Goal: Information Seeking & Learning: Learn about a topic

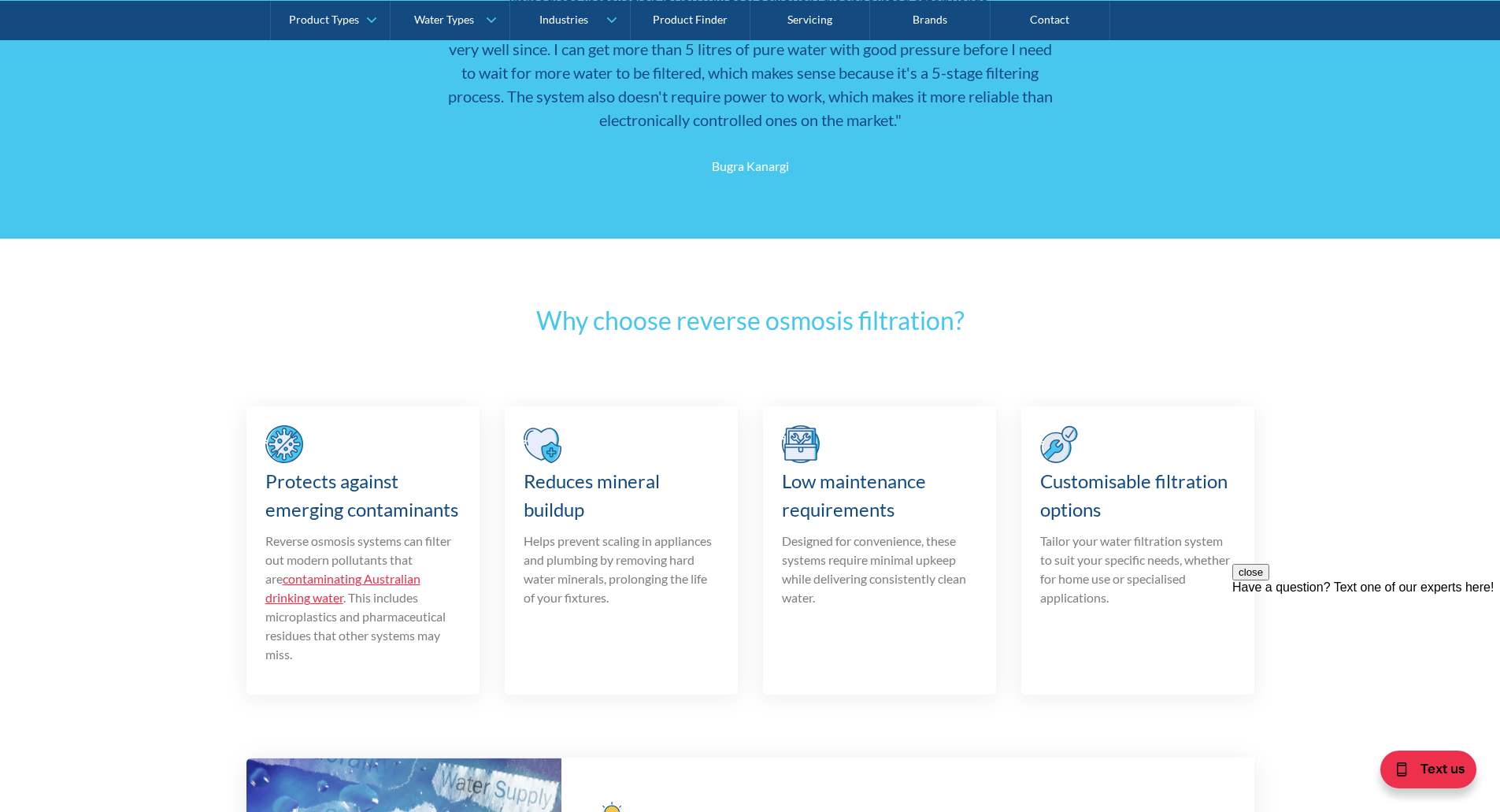
scroll to position [1496, 0]
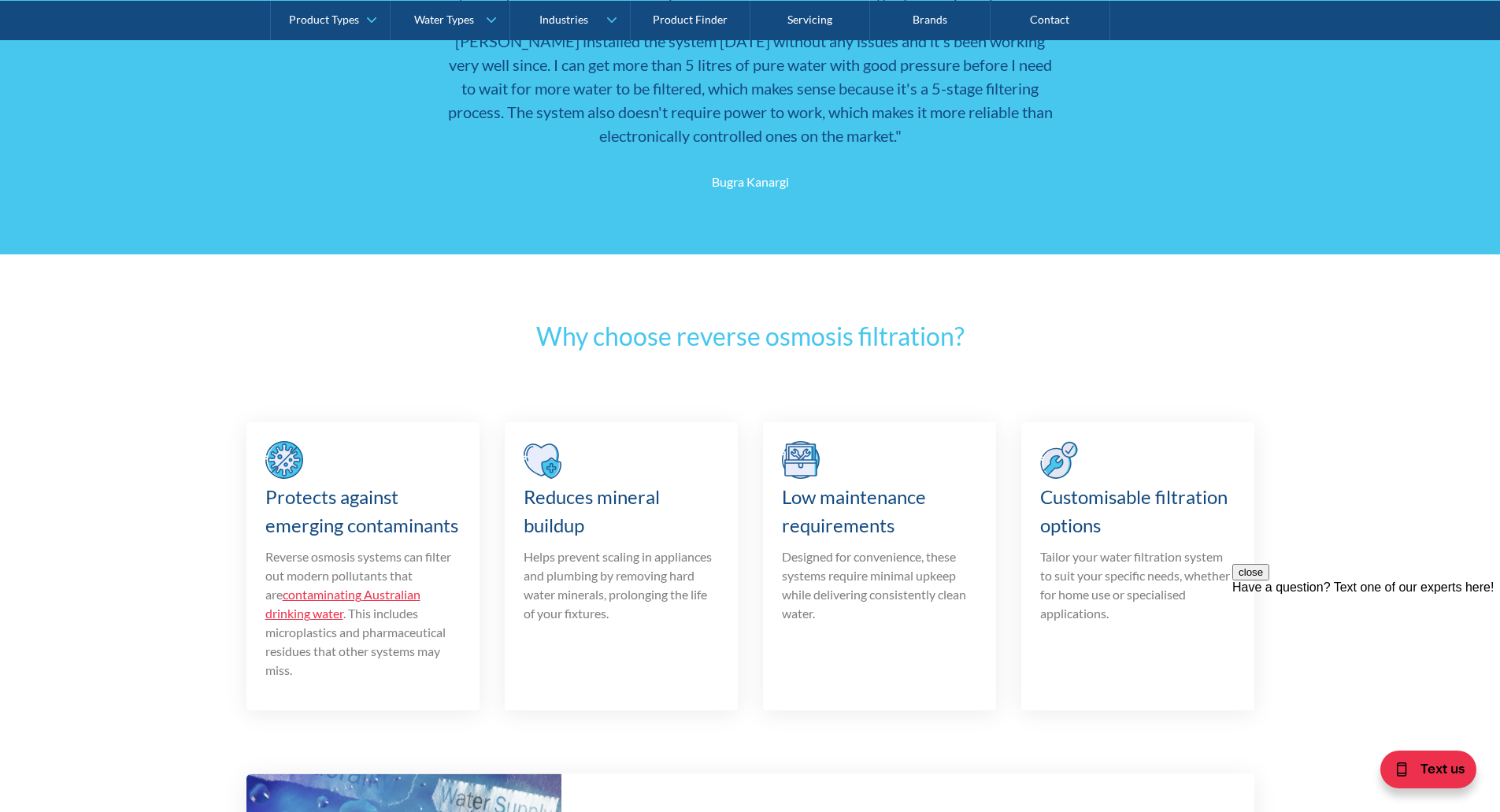
click at [688, 19] on link "Product Finder" at bounding box center [691, 19] width 119 height 39
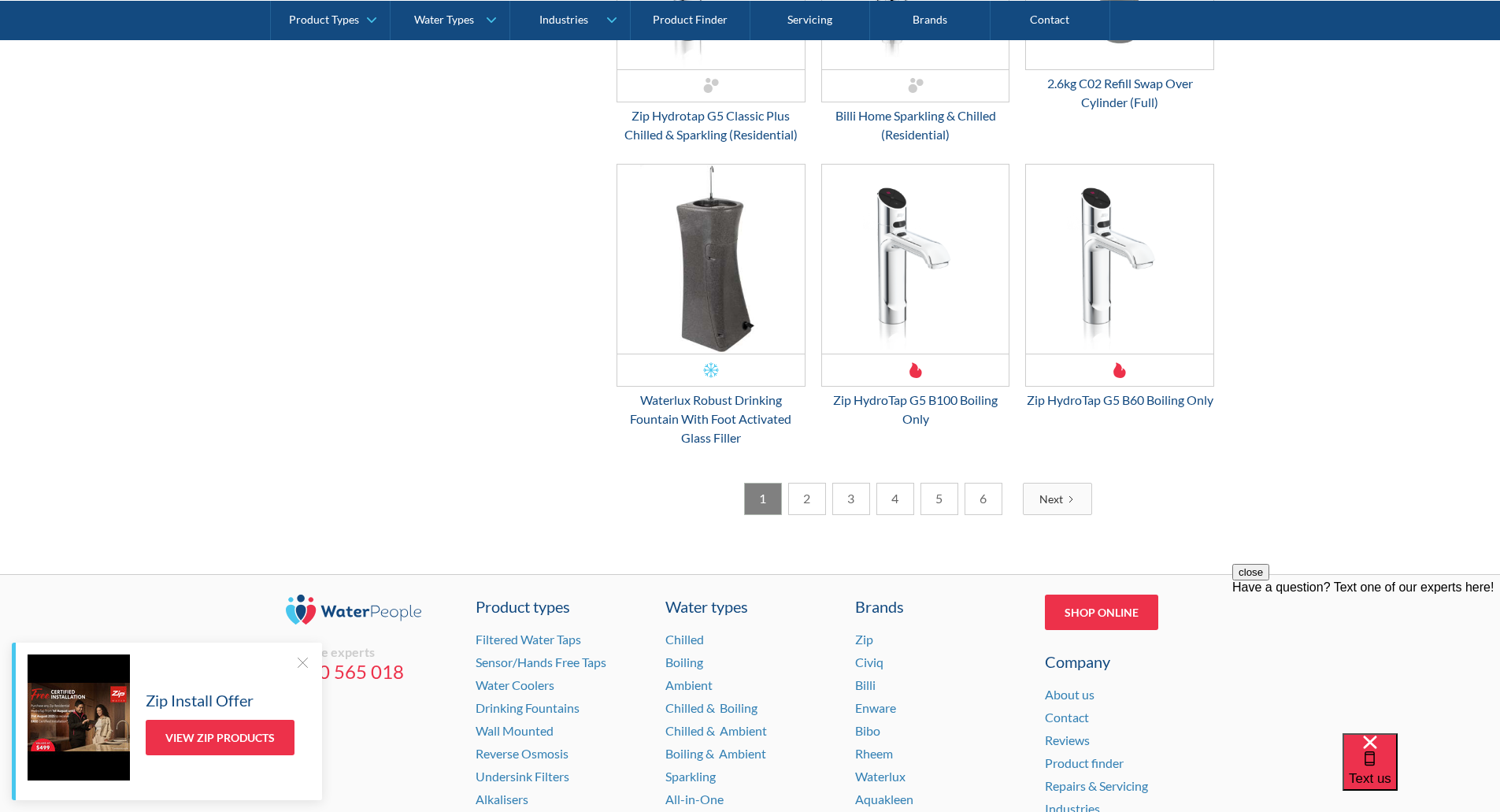
scroll to position [2535, 0]
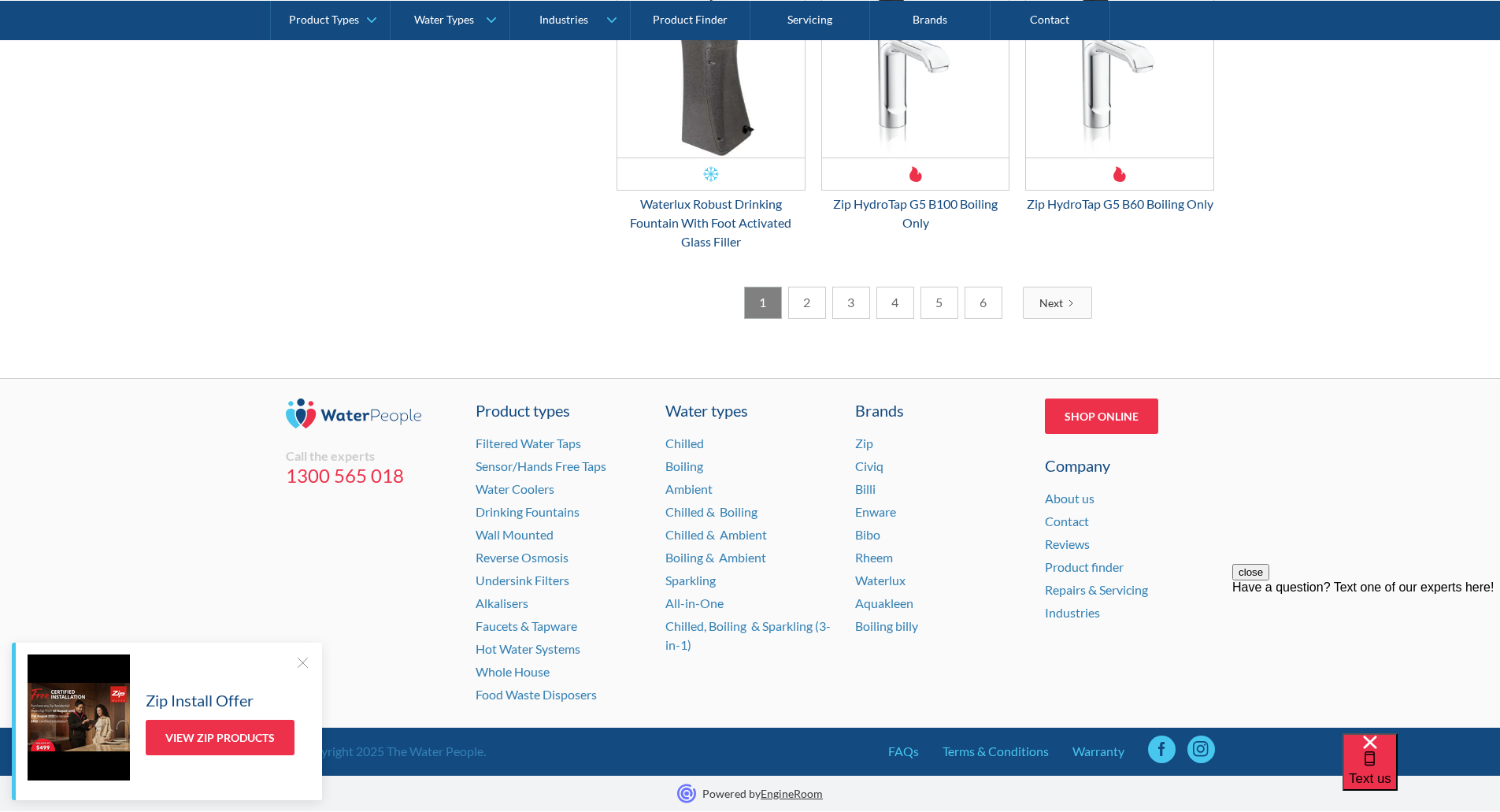
click at [805, 301] on link "2" at bounding box center [806, 303] width 38 height 33
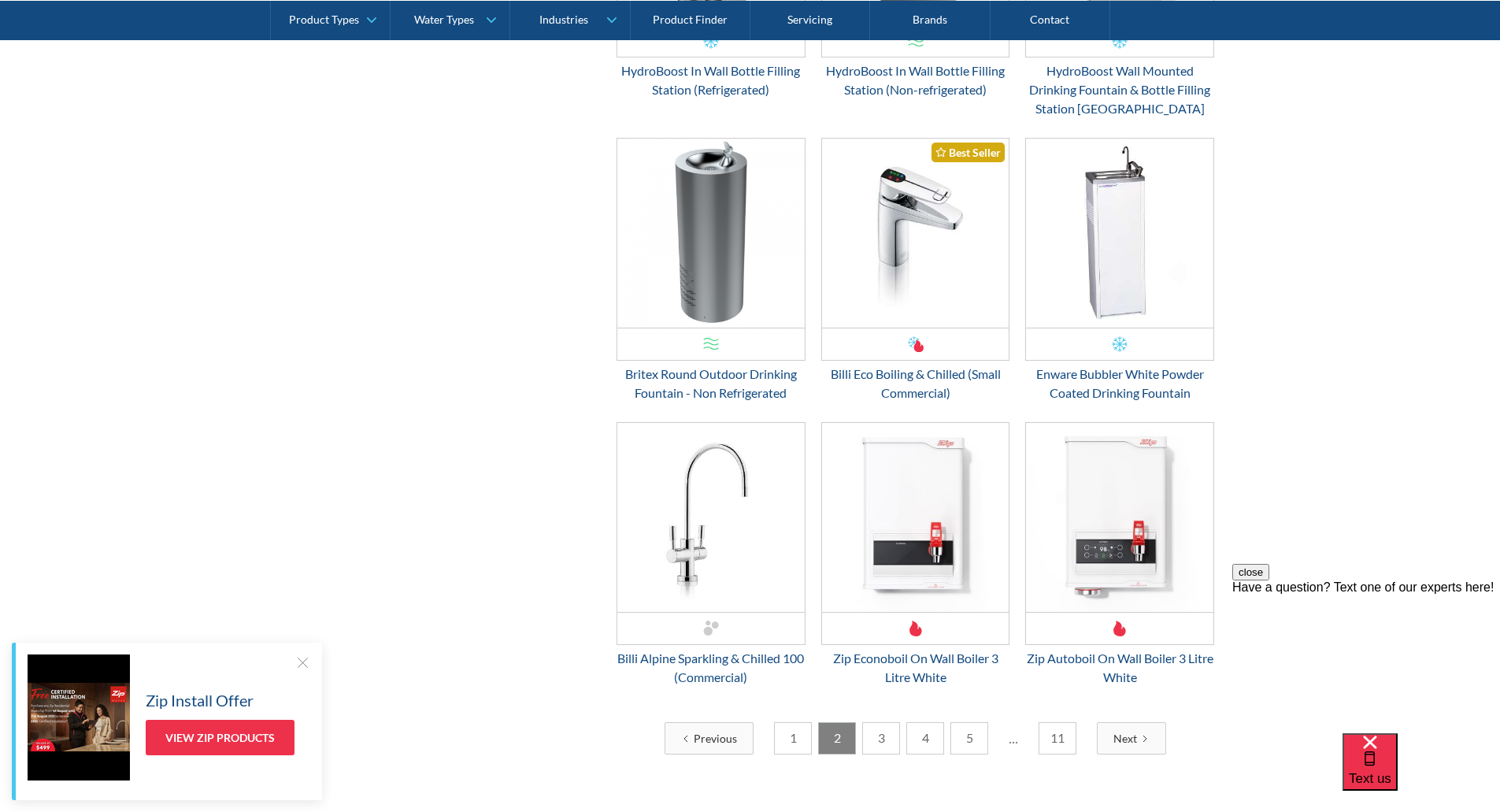
scroll to position [2363, 0]
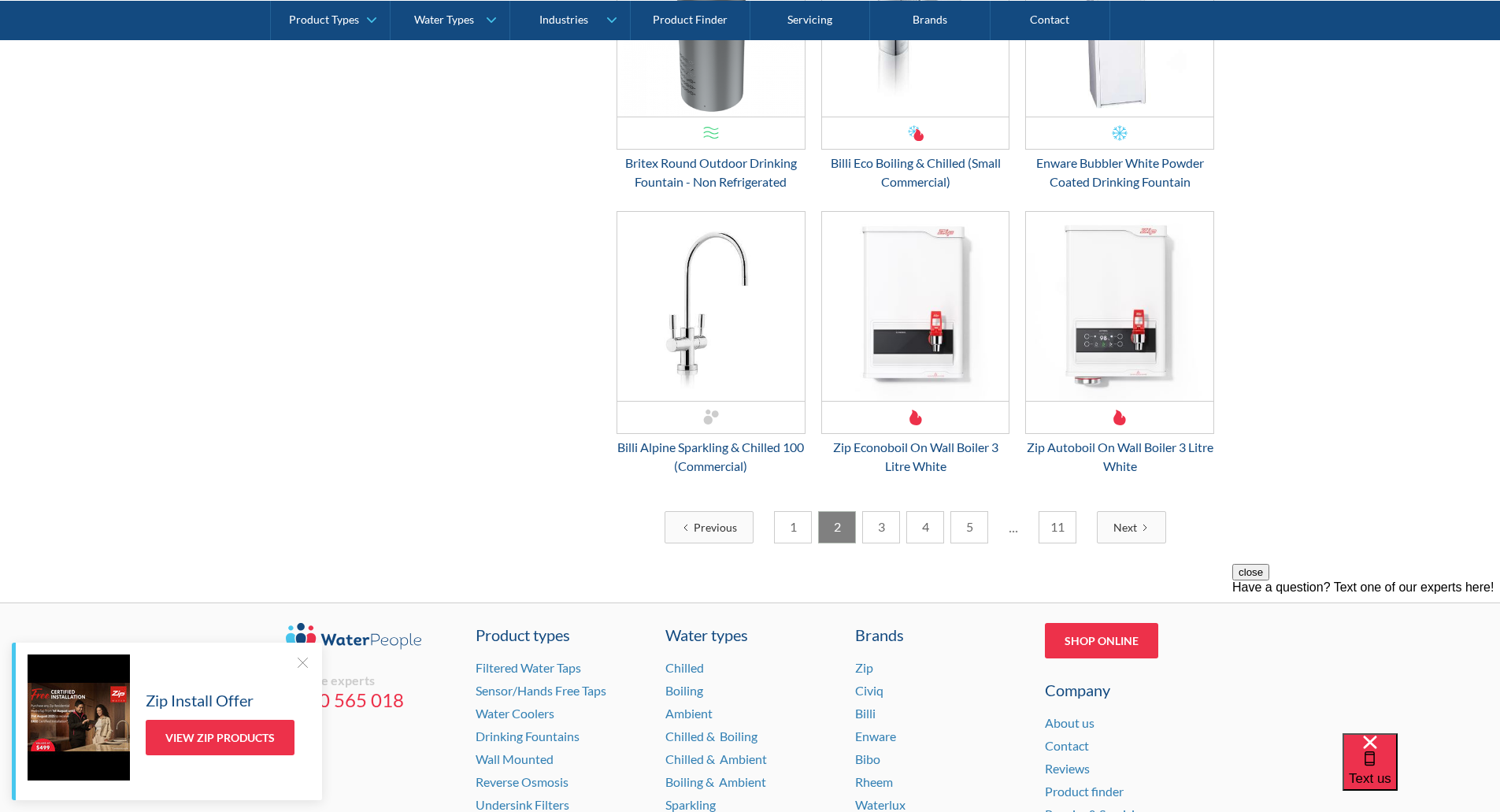
click at [876, 520] on link "3" at bounding box center [880, 527] width 38 height 33
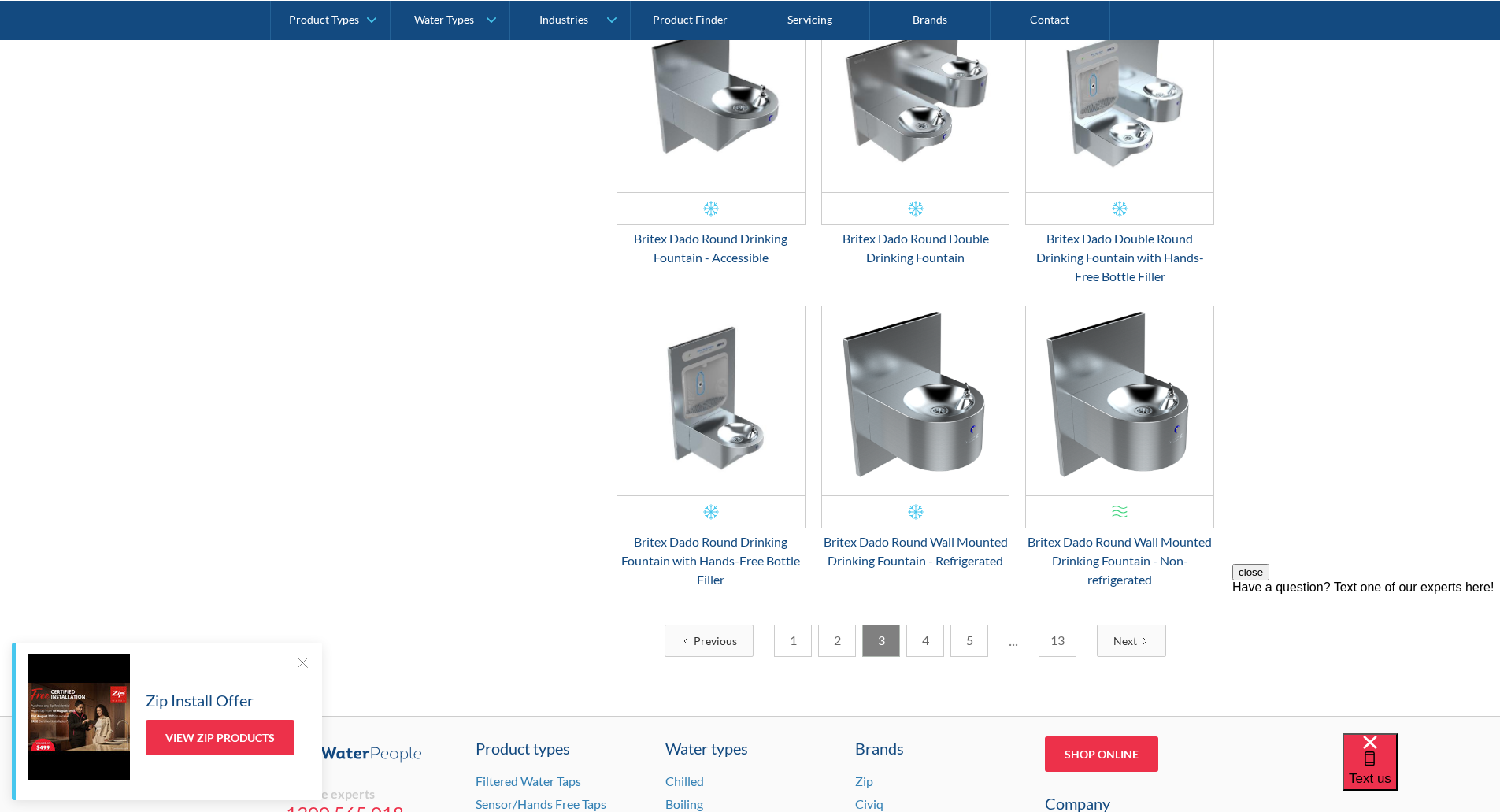
scroll to position [2446, 0]
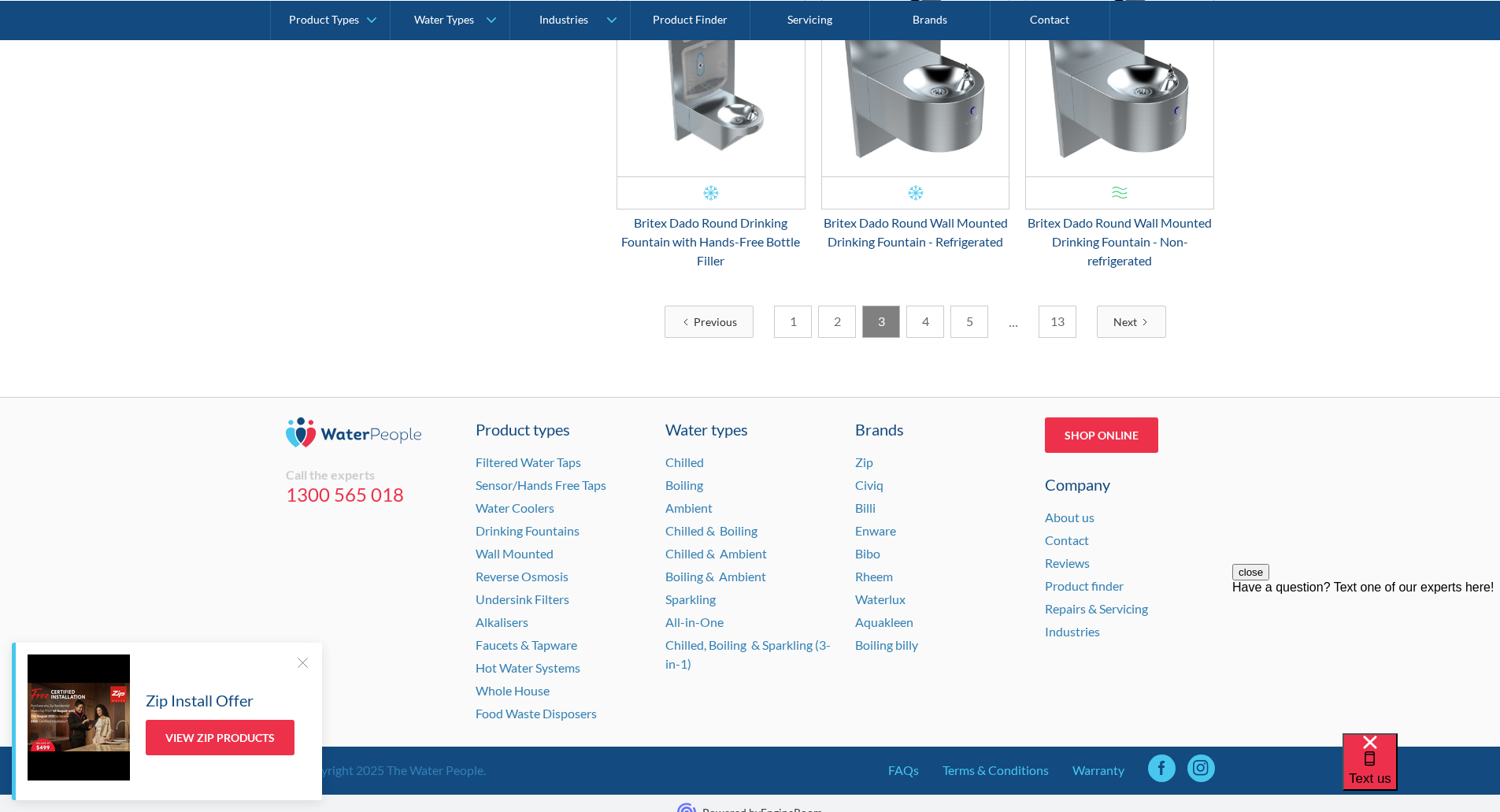
click at [930, 306] on link "4" at bounding box center [925, 322] width 38 height 33
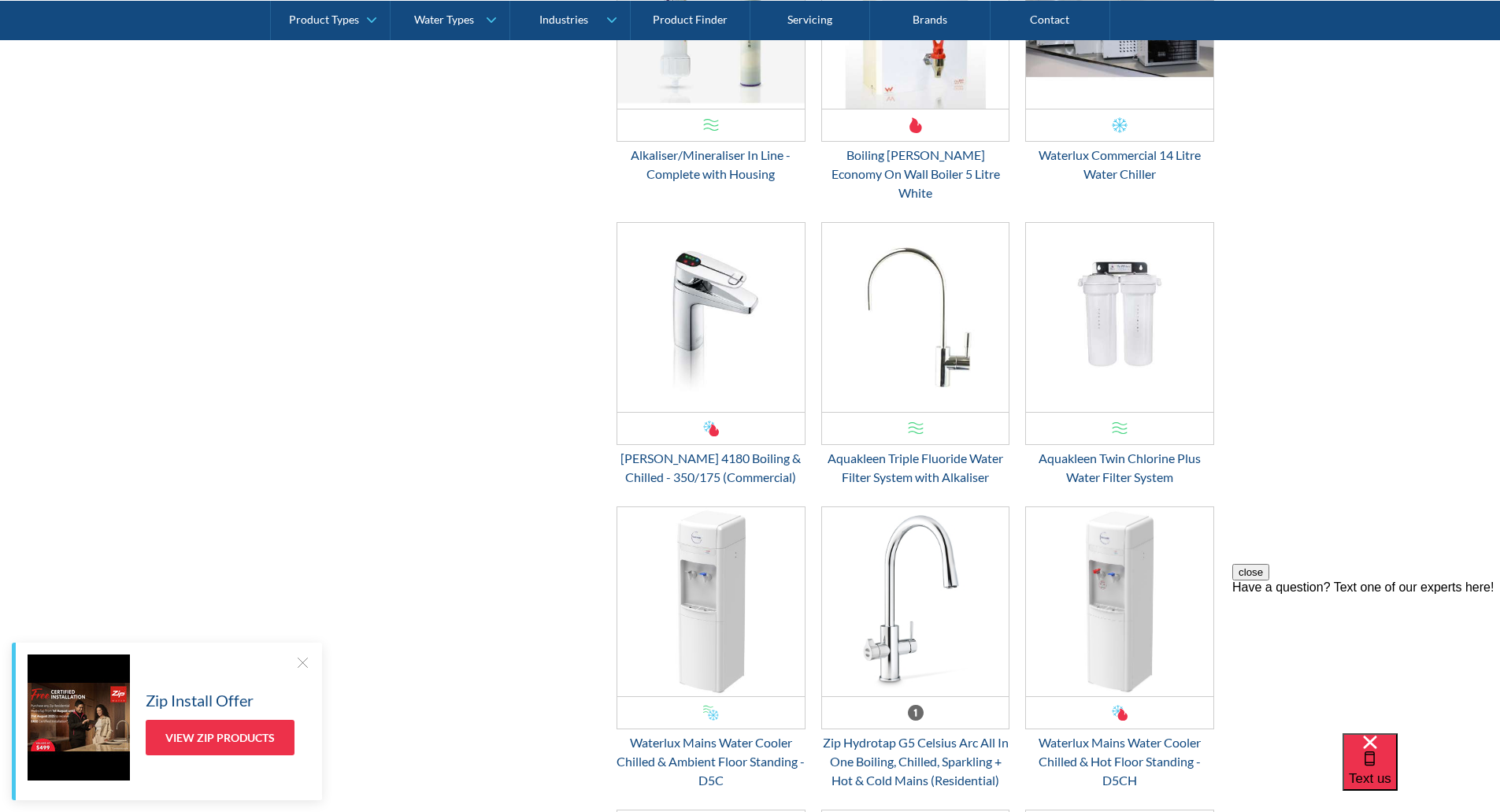
scroll to position [397, 0]
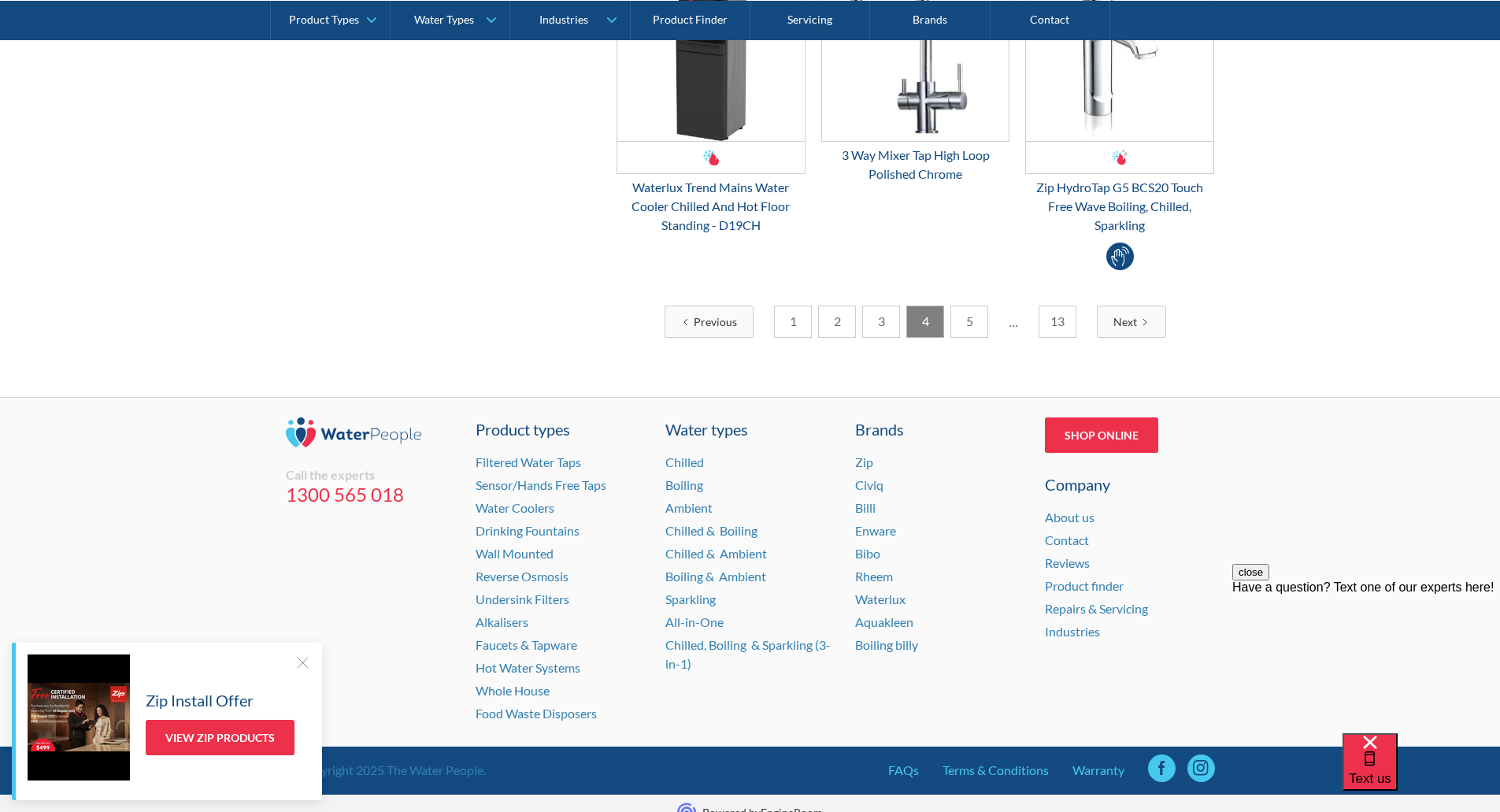
click at [983, 313] on link "5" at bounding box center [969, 322] width 38 height 33
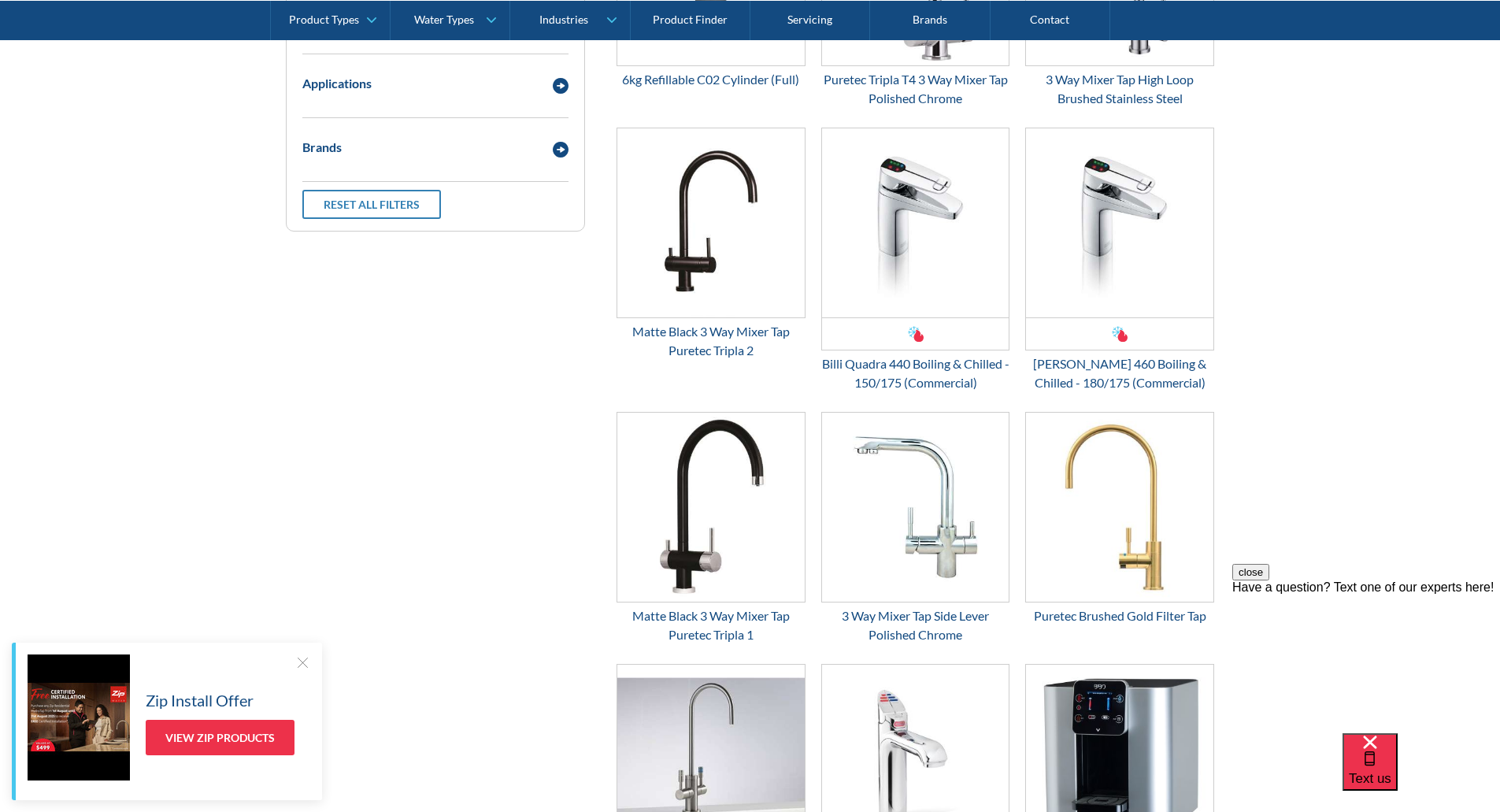
scroll to position [135, 0]
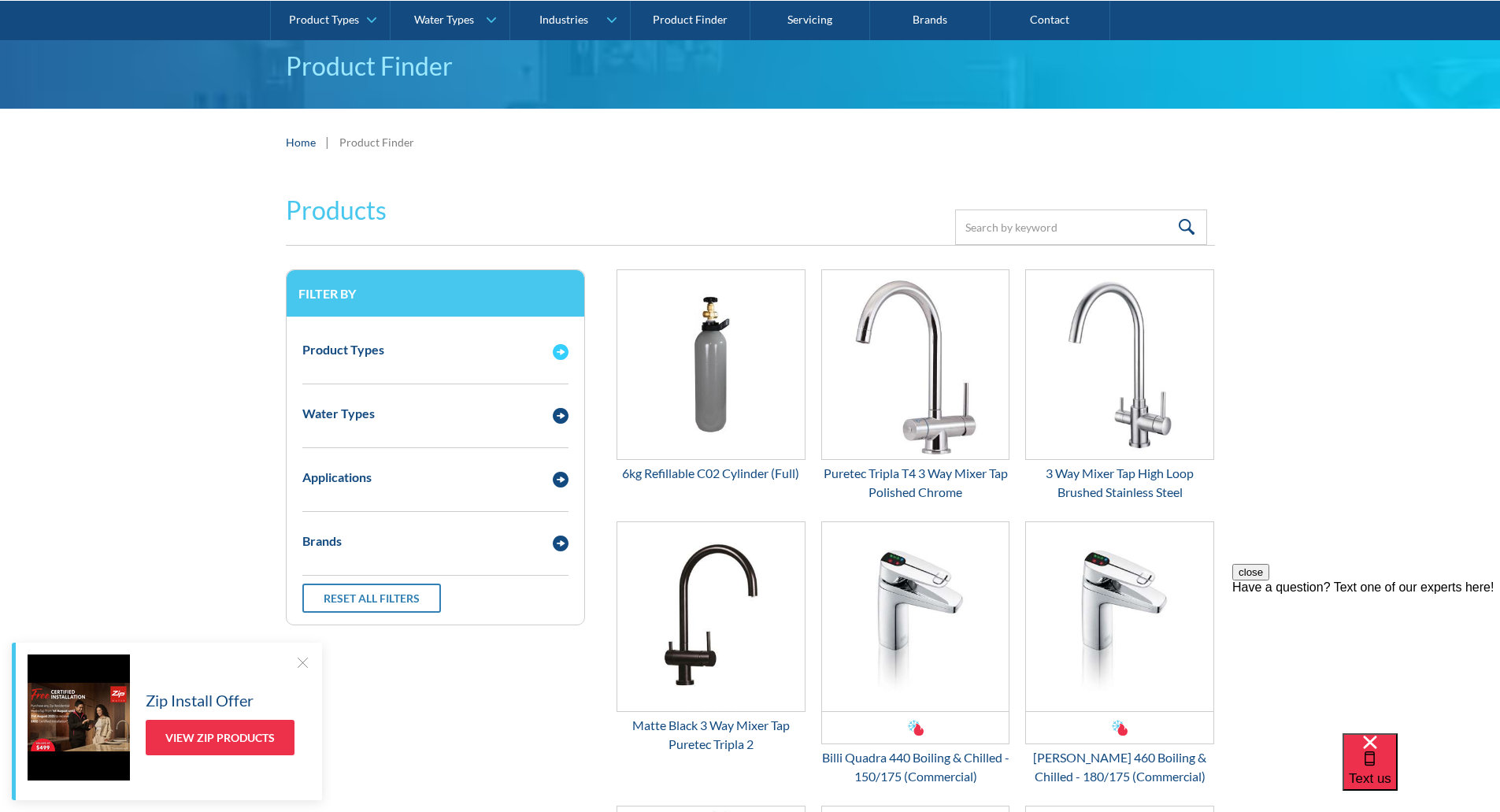
click at [558, 356] on img "Email Form 3" at bounding box center [561, 352] width 15 height 15
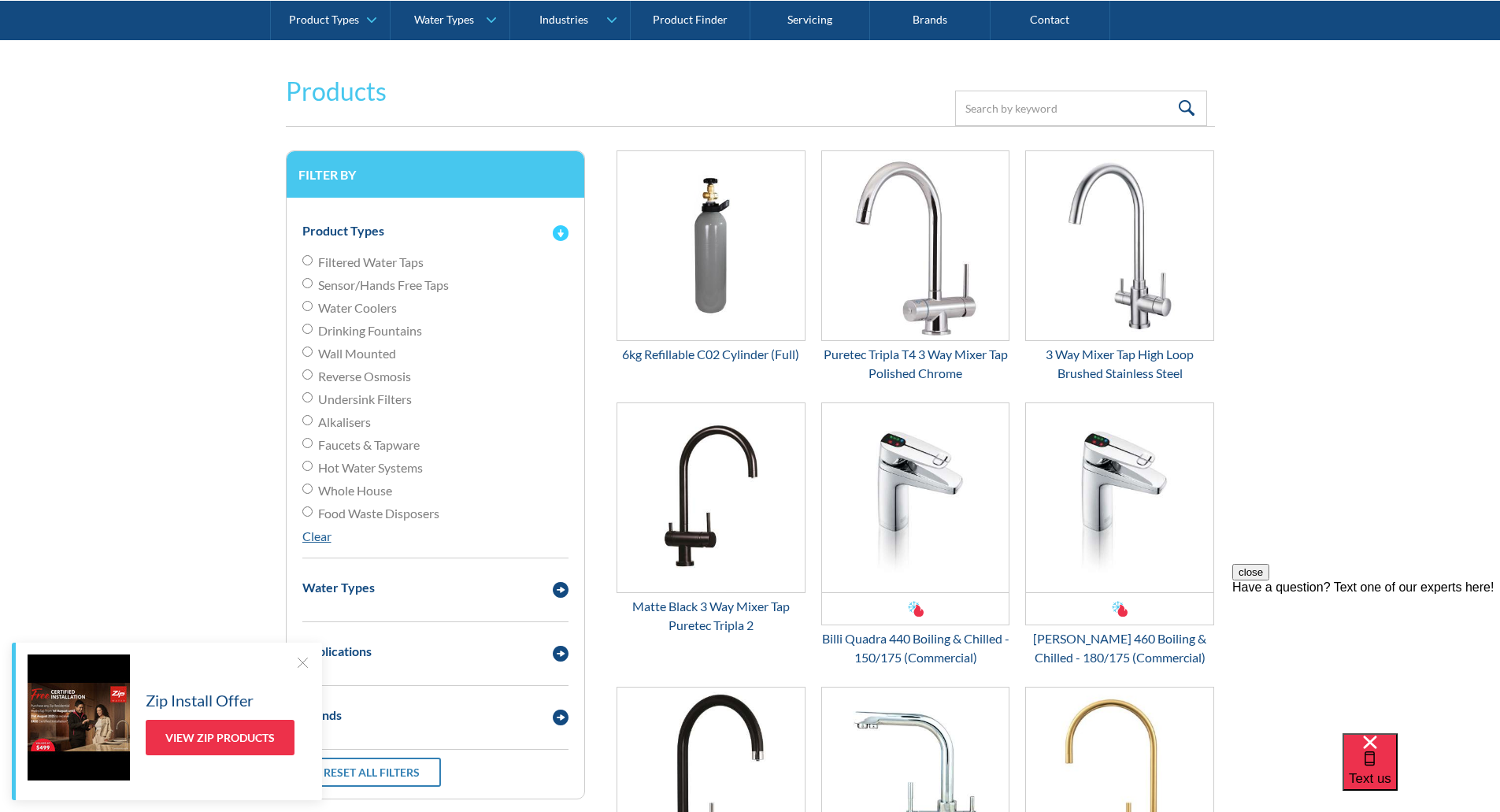
scroll to position [292, 0]
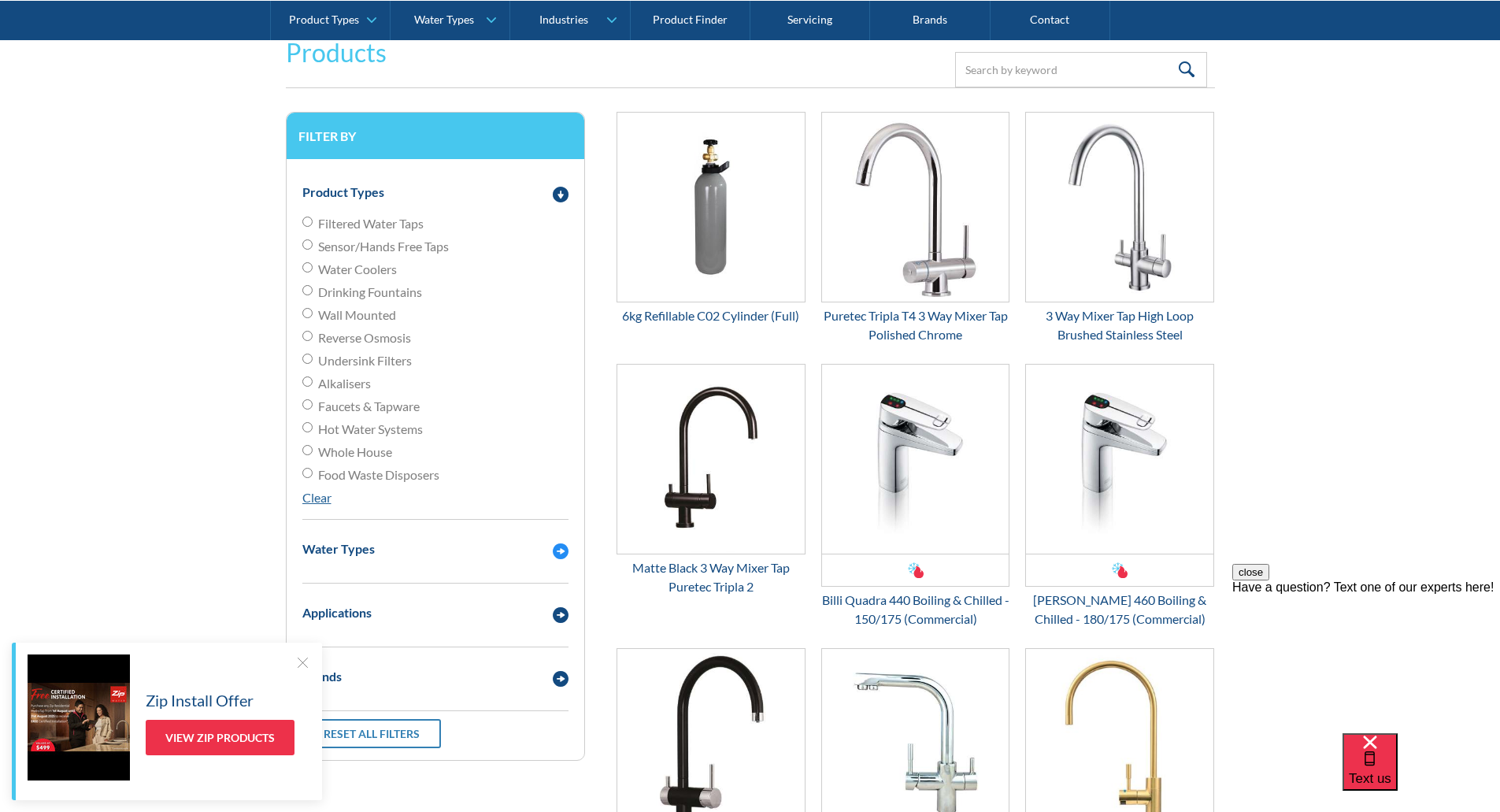
click at [510, 553] on div "Water Types" at bounding box center [419, 549] width 250 height 19
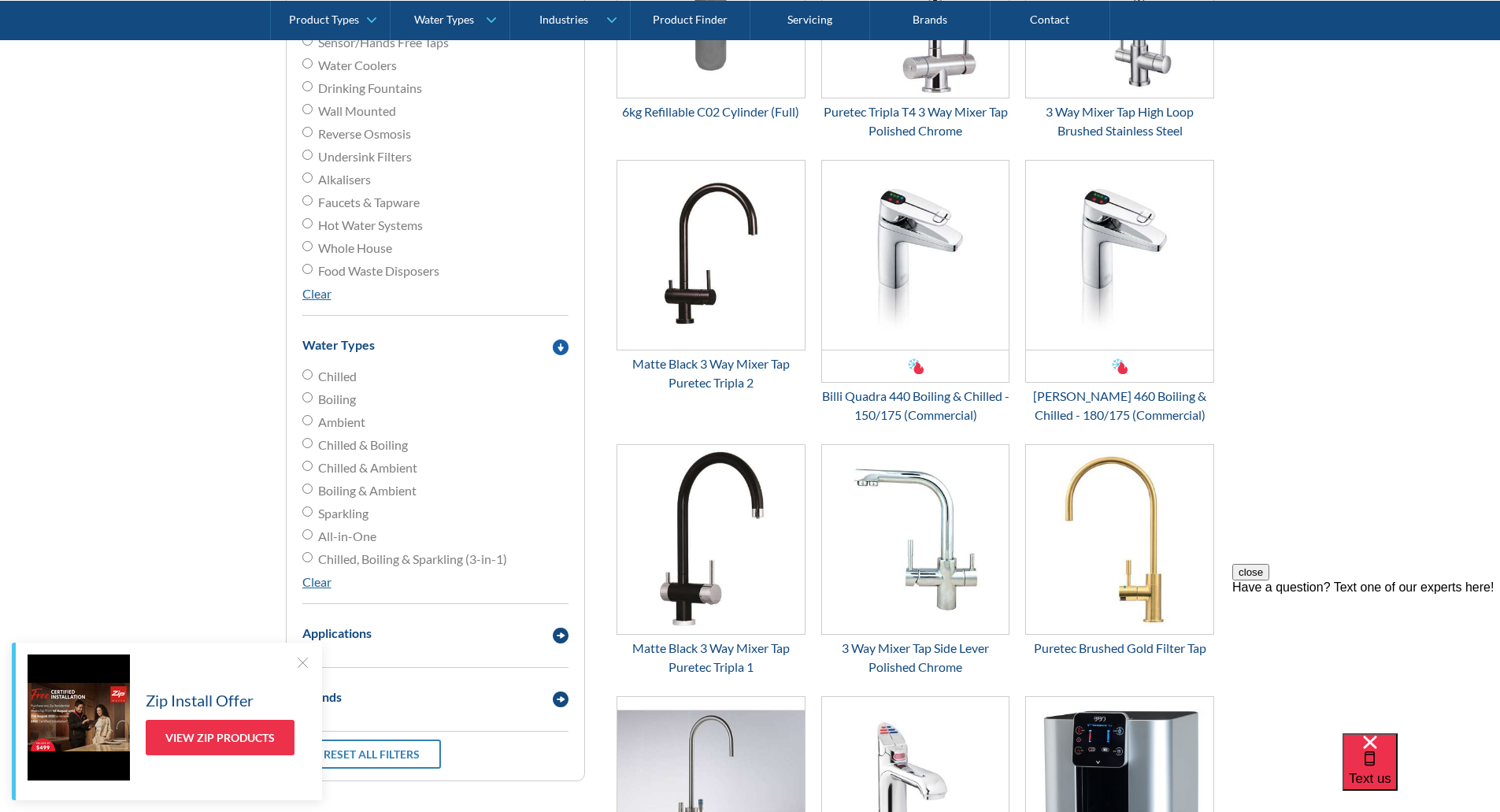
scroll to position [528, 0]
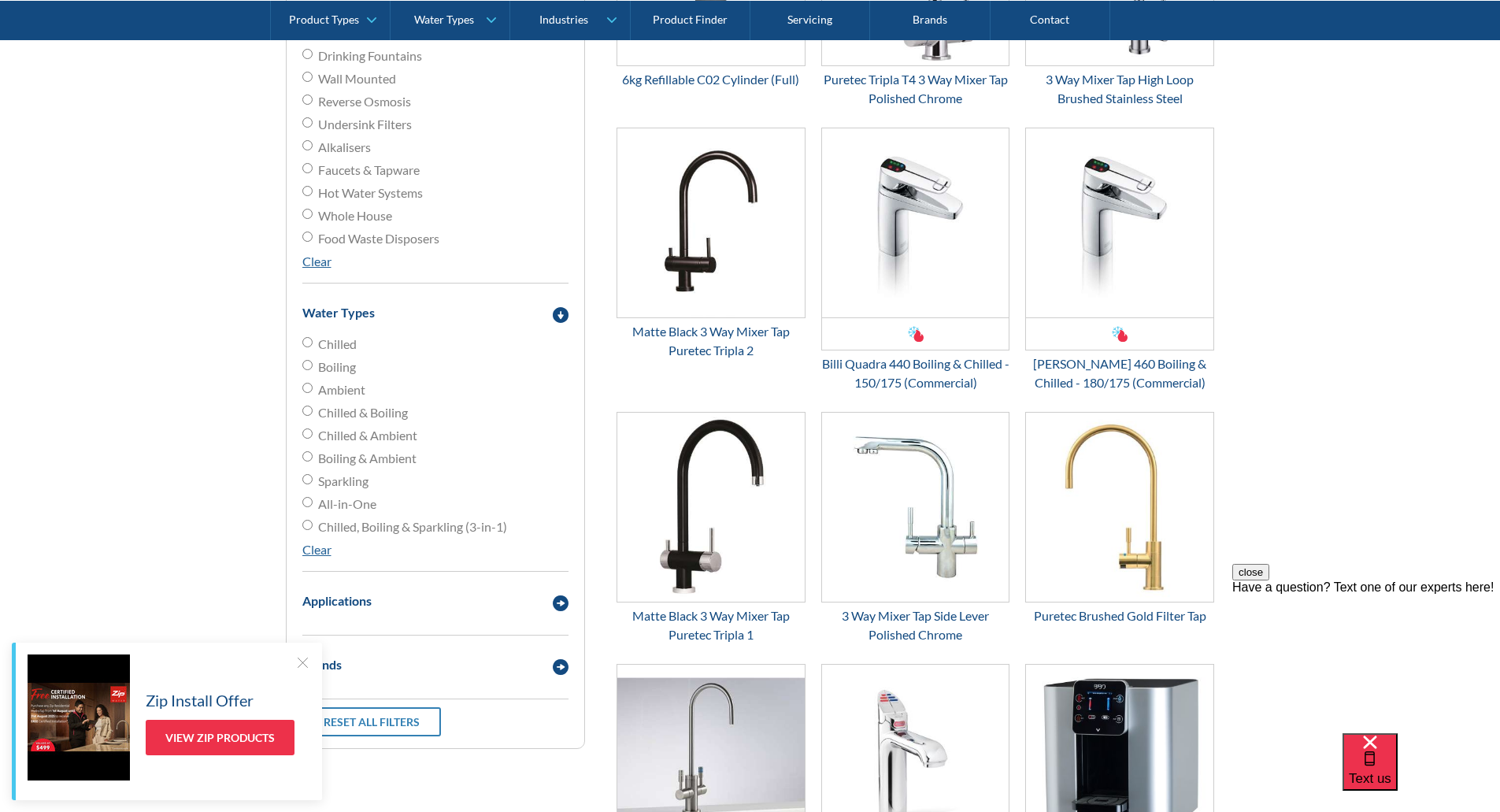
click at [322, 384] on span "Ambient" at bounding box center [342, 390] width 47 height 19
click at [313, 384] on input "Ambient" at bounding box center [307, 388] width 11 height 11
radio input "true"
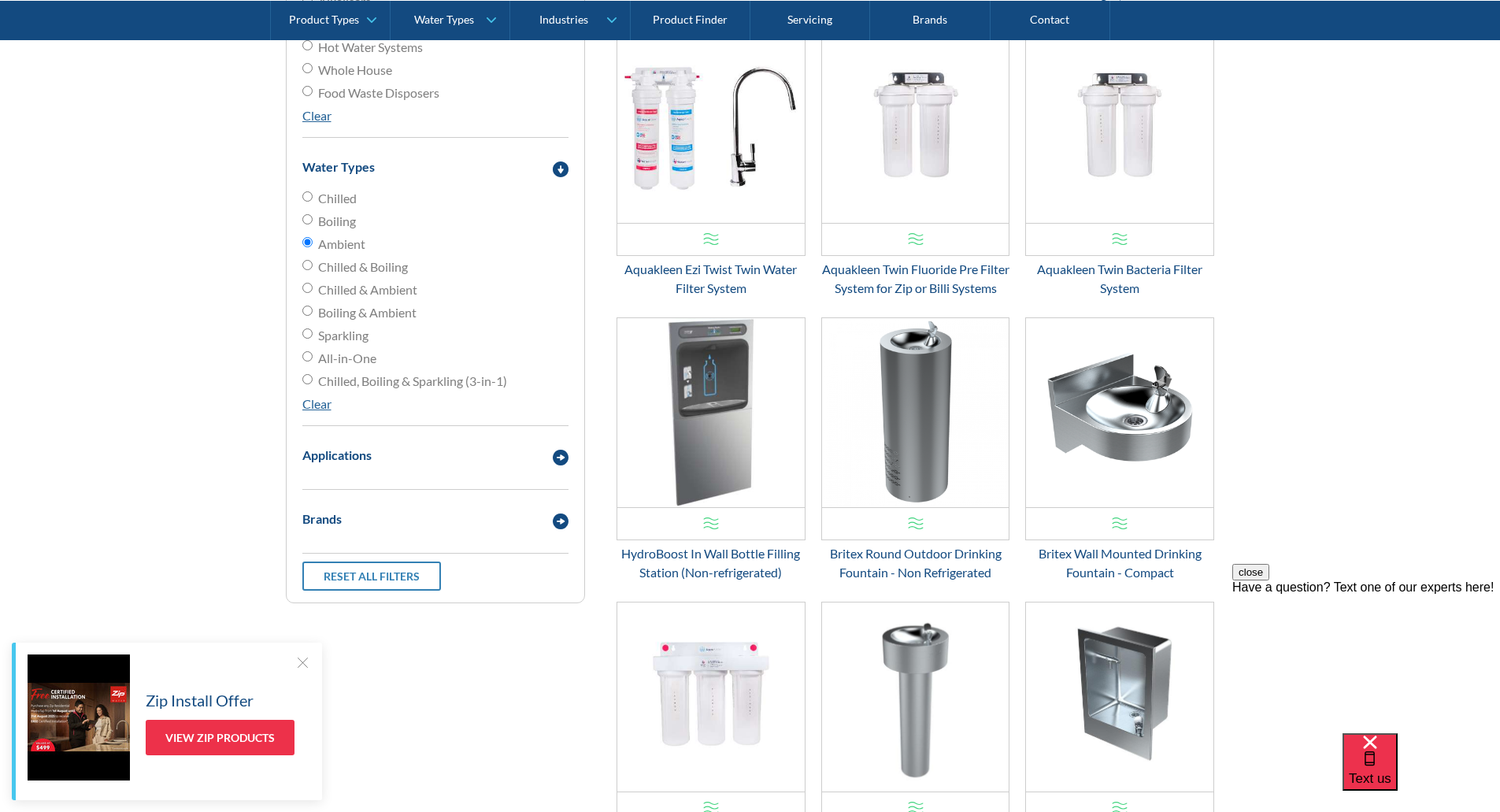
scroll to position [686, 0]
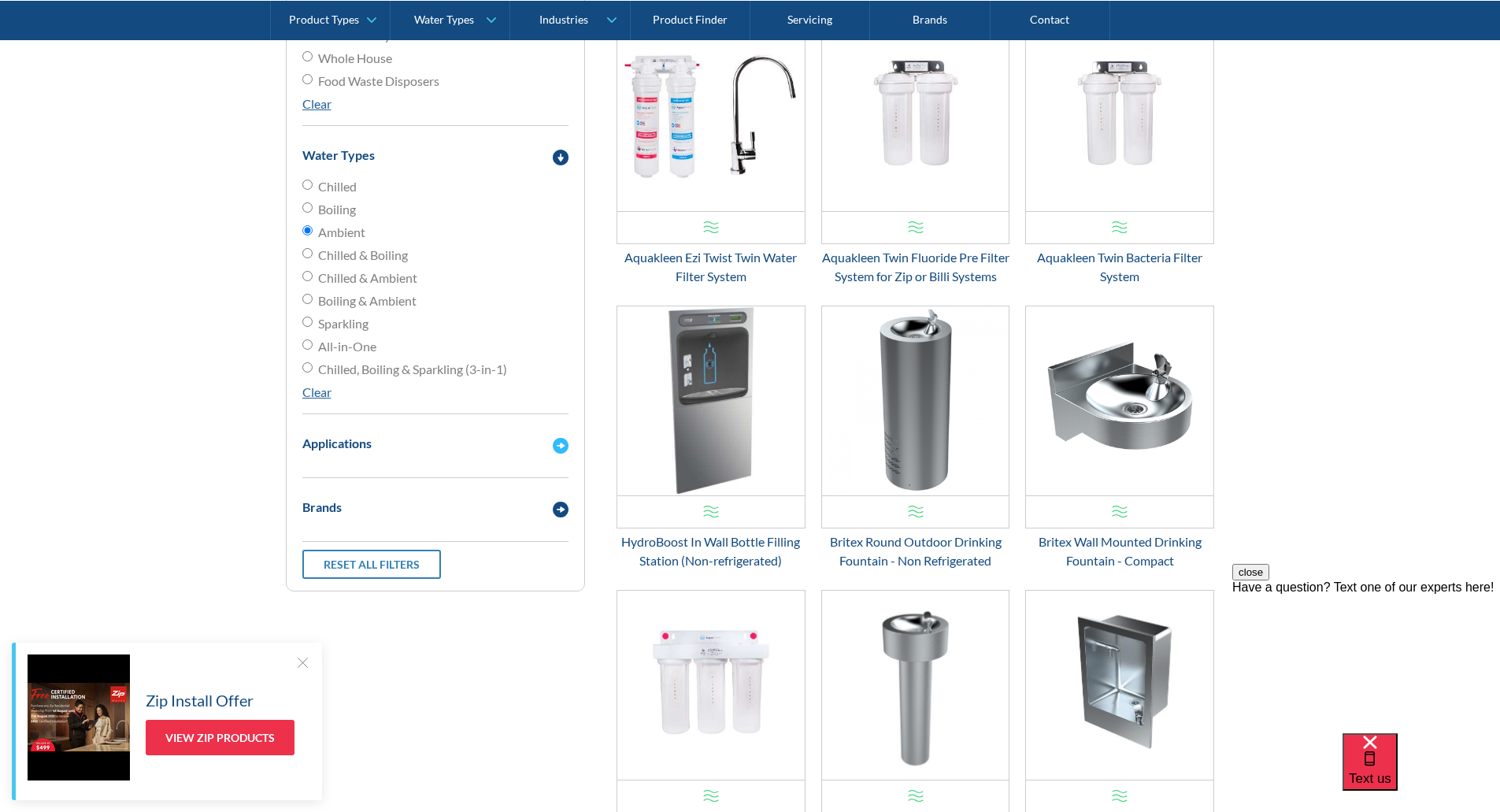
click at [397, 441] on div "Applications" at bounding box center [419, 444] width 250 height 19
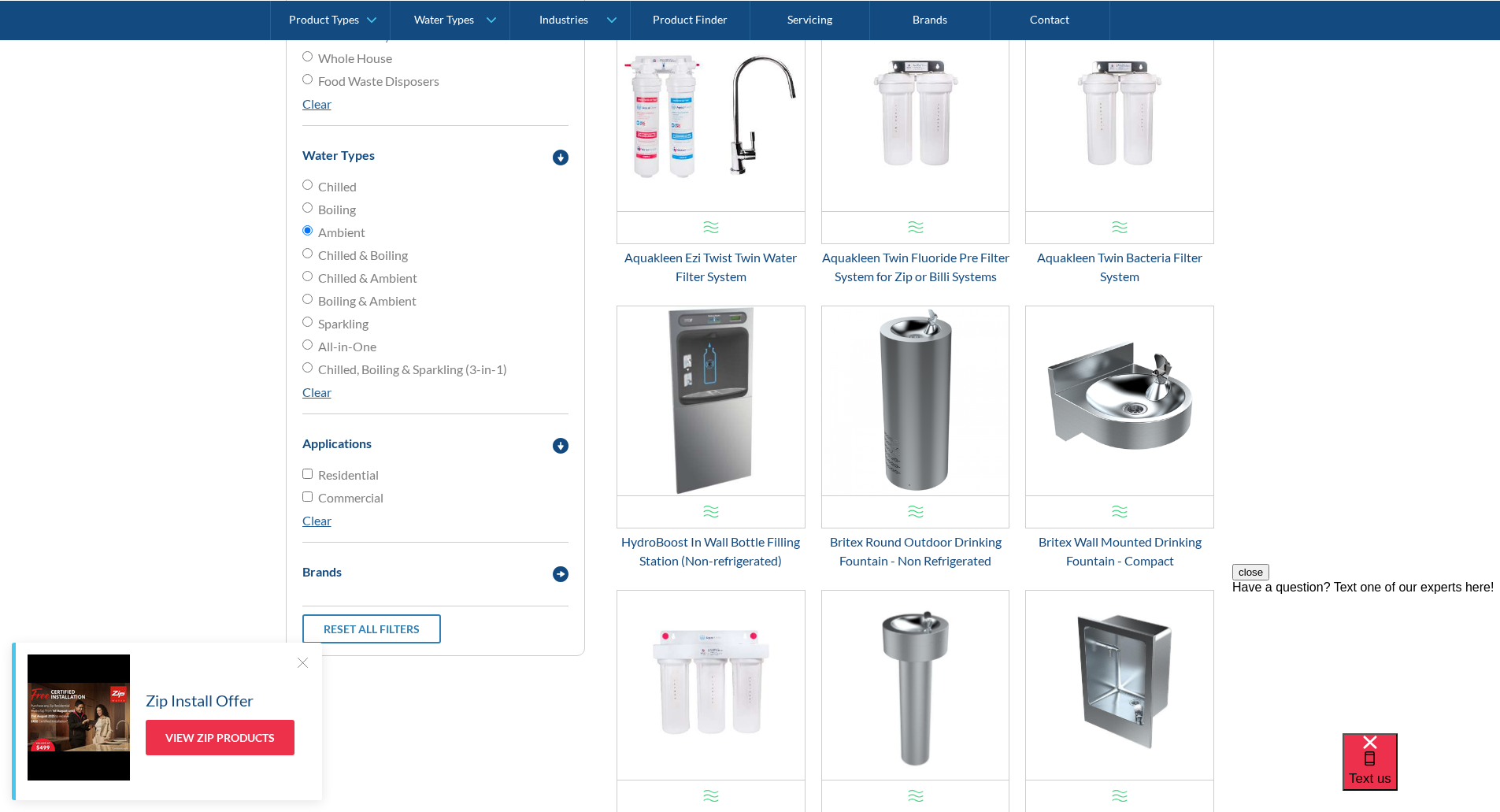
click at [337, 479] on span "Residential" at bounding box center [348, 475] width 61 height 19
click at [313, 479] on input "Residential" at bounding box center [307, 473] width 11 height 11
checkbox input "true"
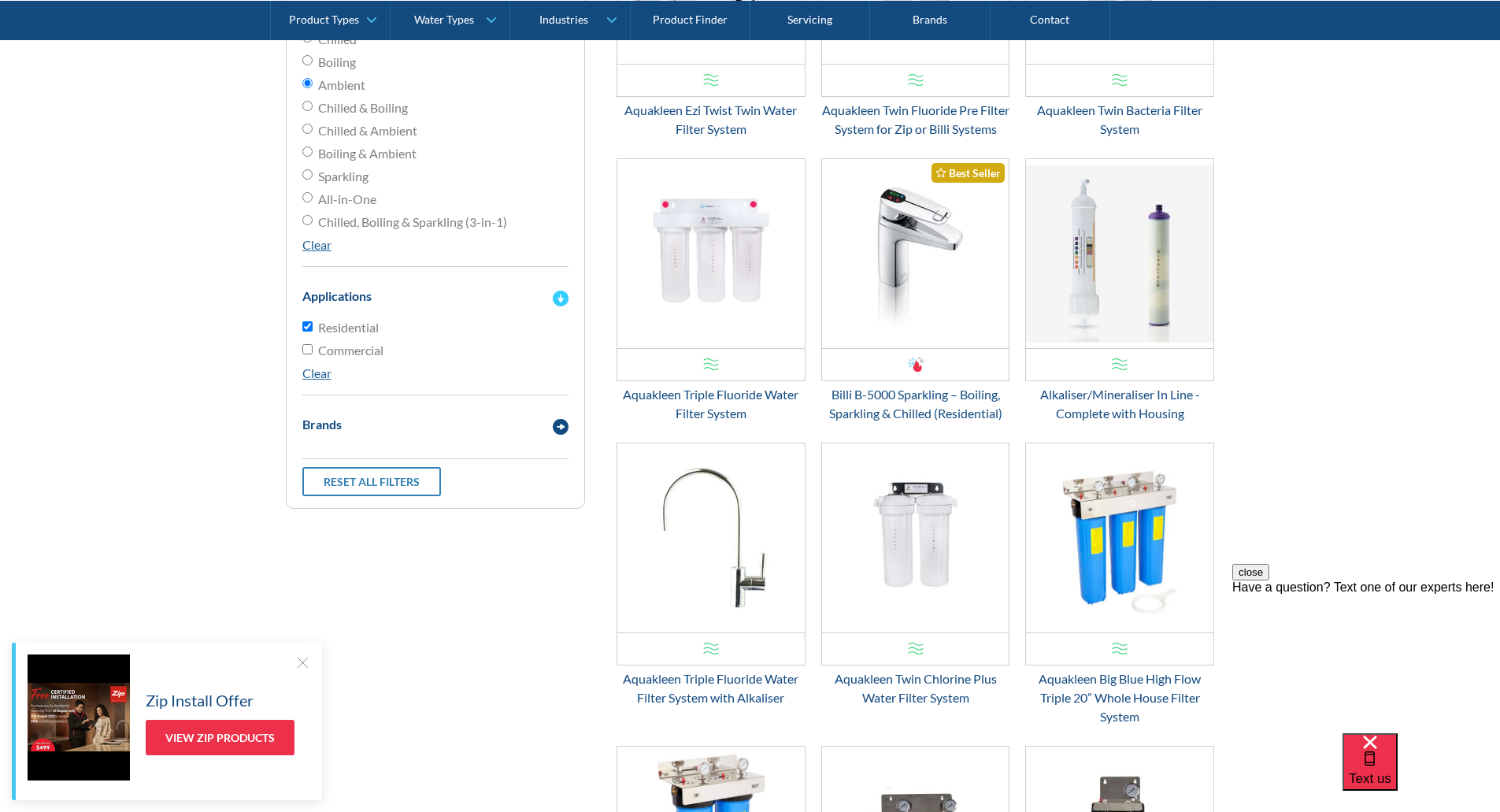
scroll to position [844, 0]
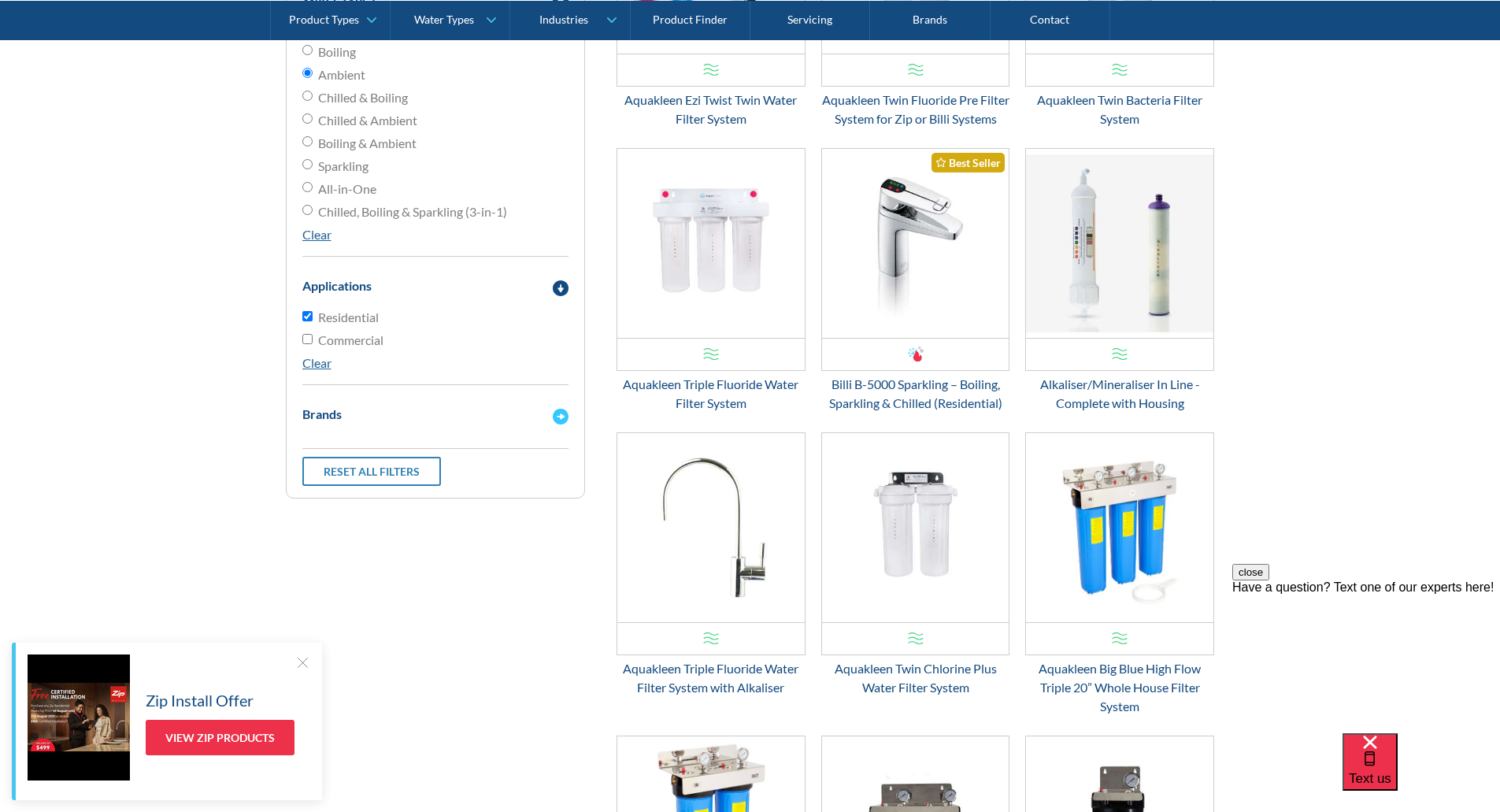
click at [450, 434] on div "Brands" at bounding box center [435, 414] width 282 height 43
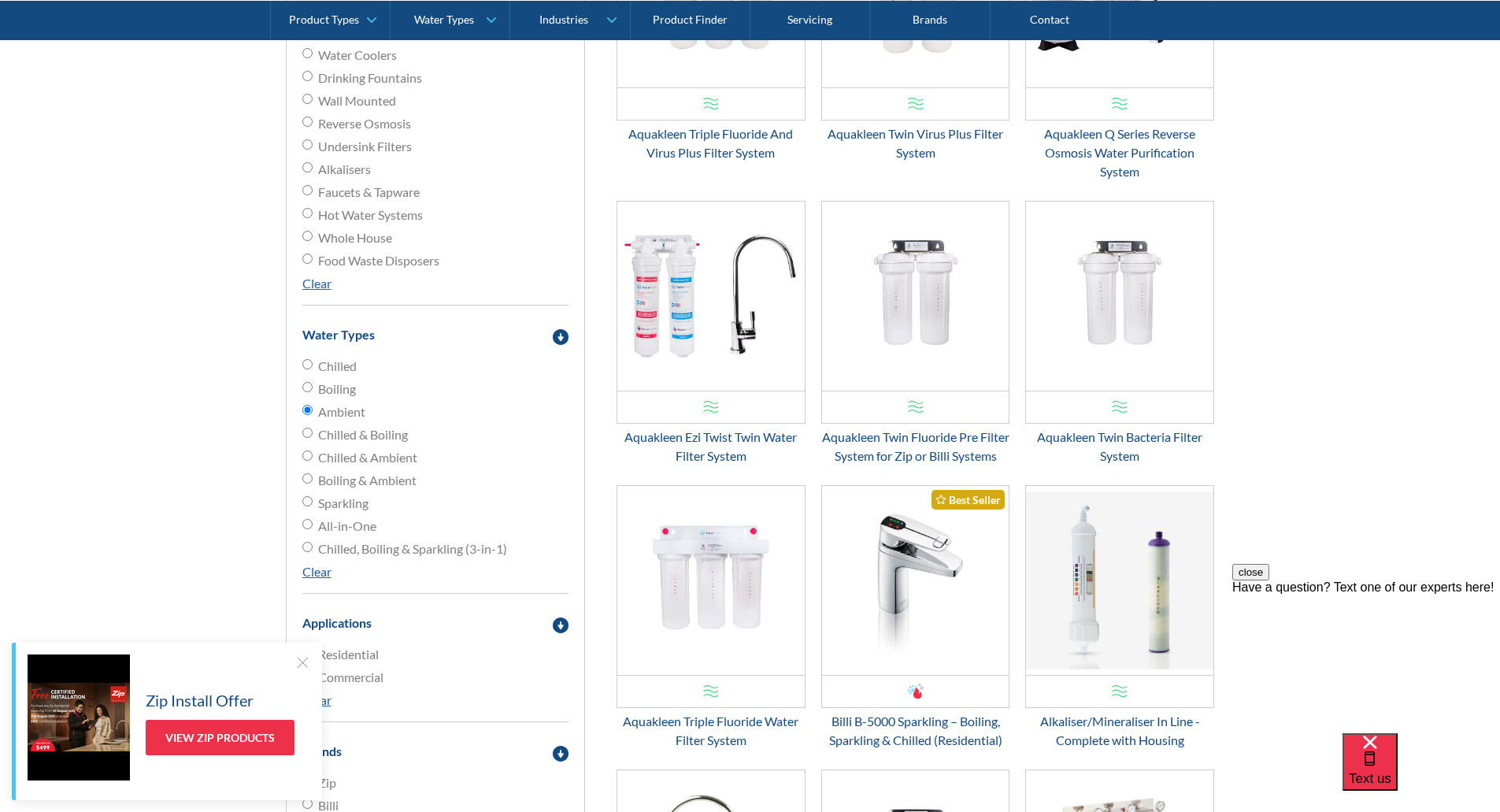
scroll to position [371, 0]
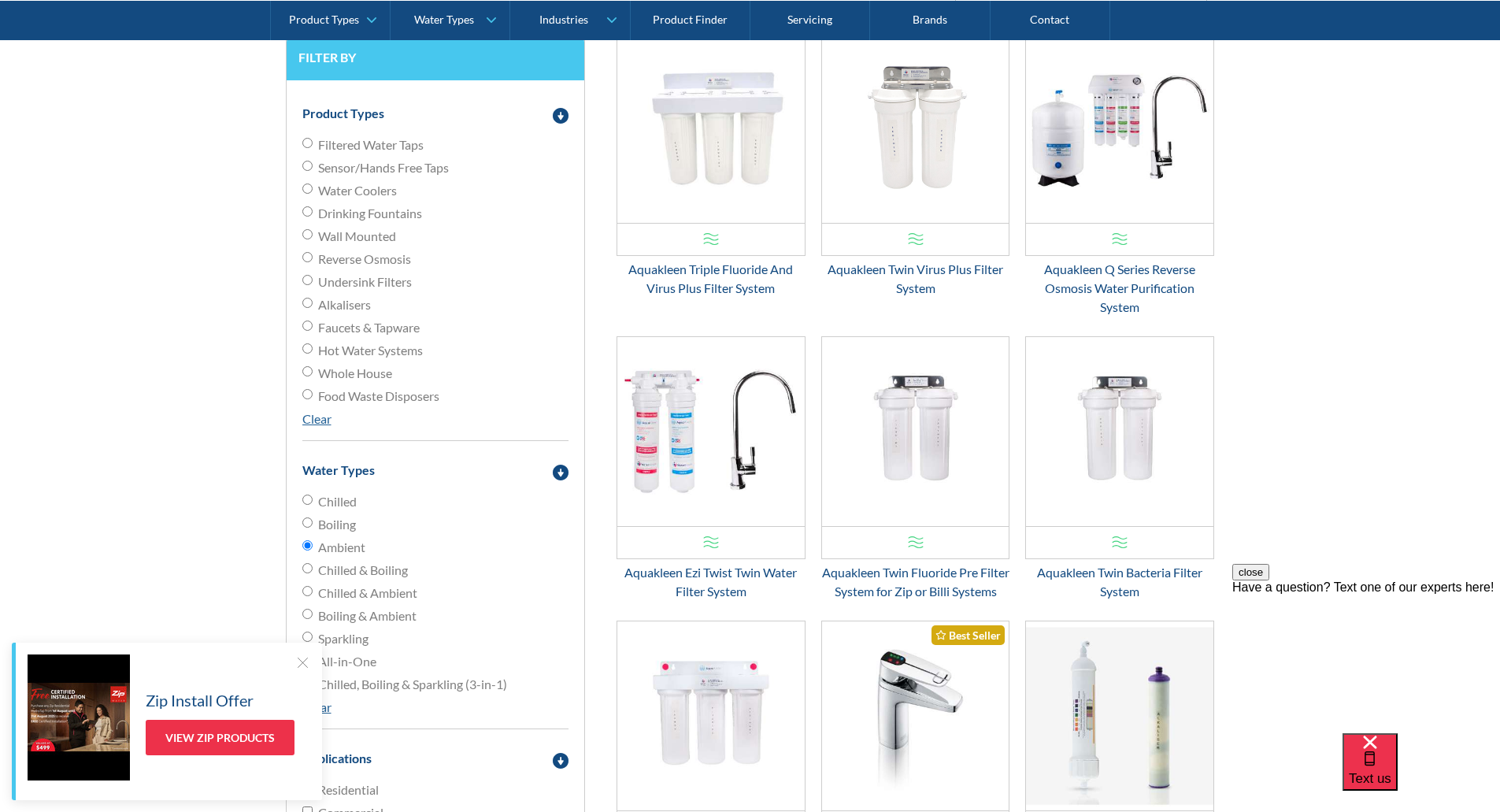
click at [373, 263] on span "Reverse Osmosis" at bounding box center [365, 259] width 93 height 19
click at [313, 263] on input "Reverse Osmosis" at bounding box center [307, 257] width 11 height 11
radio input "true"
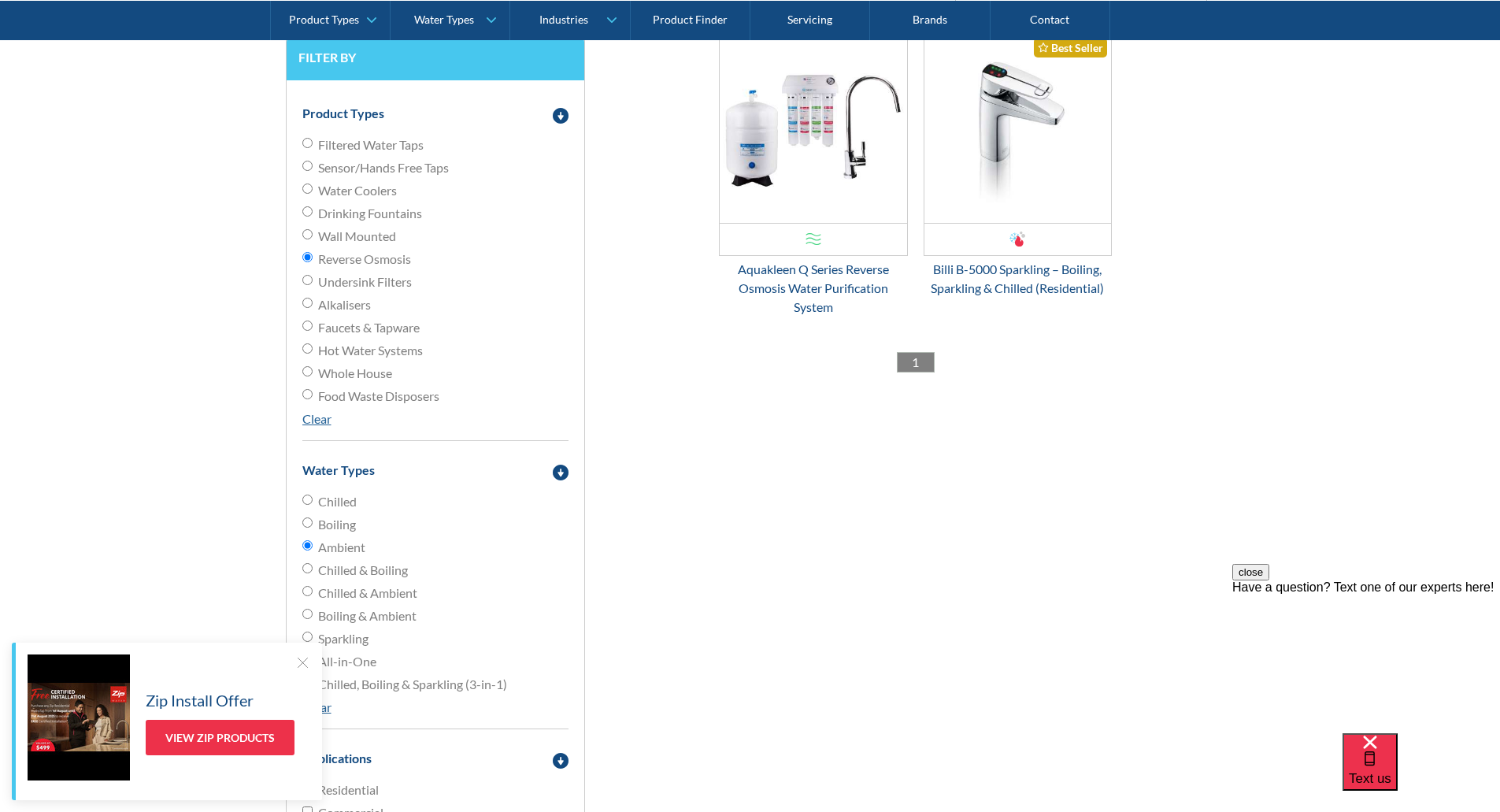
click at [767, 266] on div "Aquakleen Q Series Reverse Osmosis Water Purification System" at bounding box center [813, 288] width 189 height 57
